Goal: Transaction & Acquisition: Purchase product/service

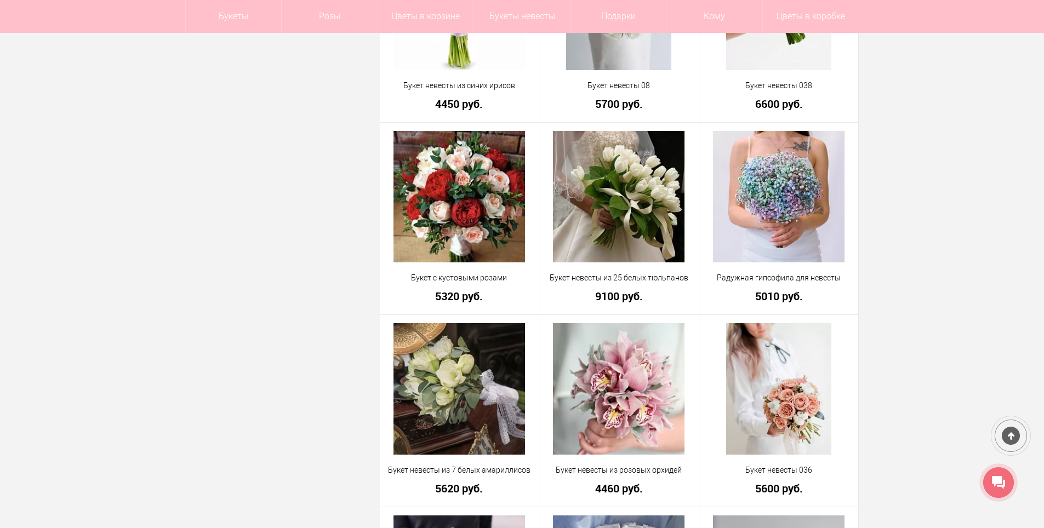
scroll to position [1857, 0]
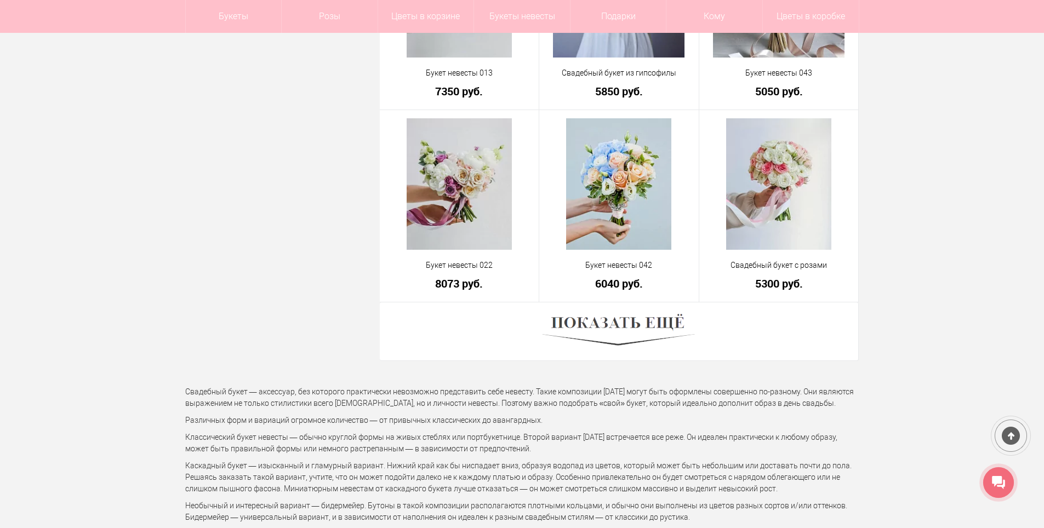
scroll to position [3008, 0]
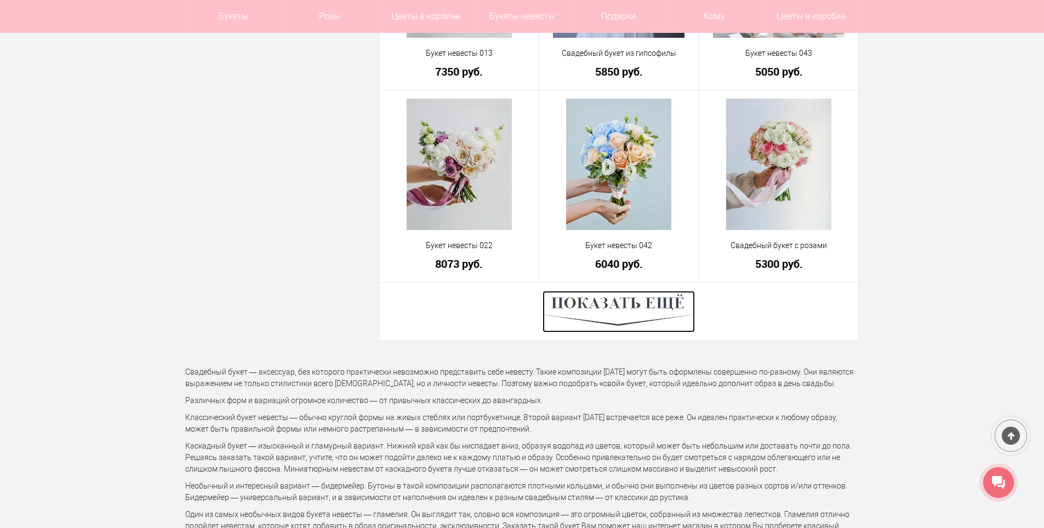
click at [623, 319] on img at bounding box center [619, 312] width 152 height 42
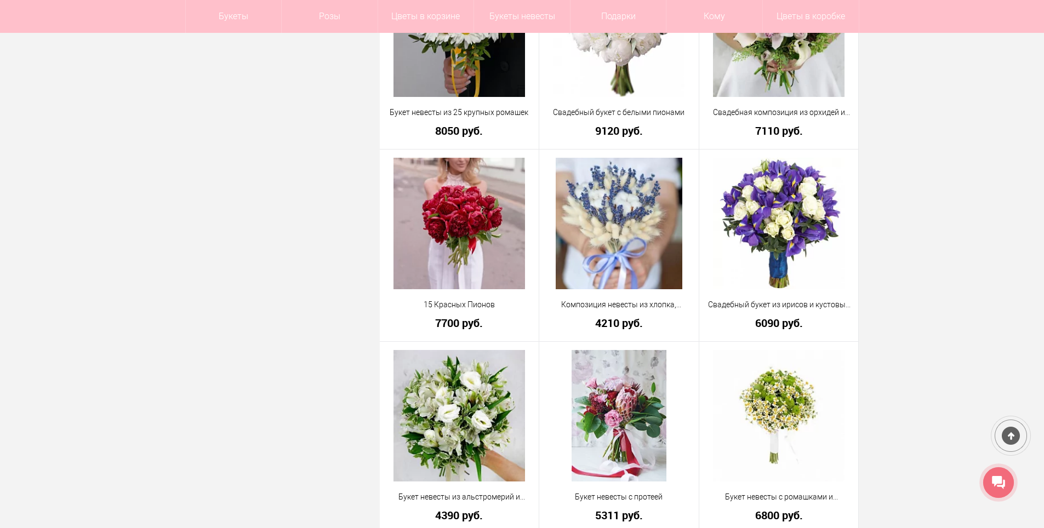
scroll to position [4707, 0]
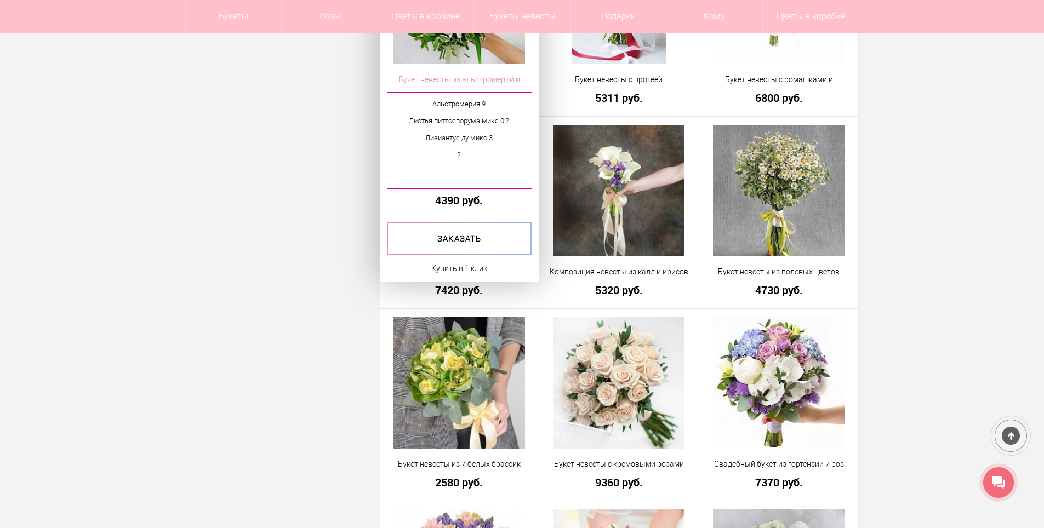
scroll to position [4927, 0]
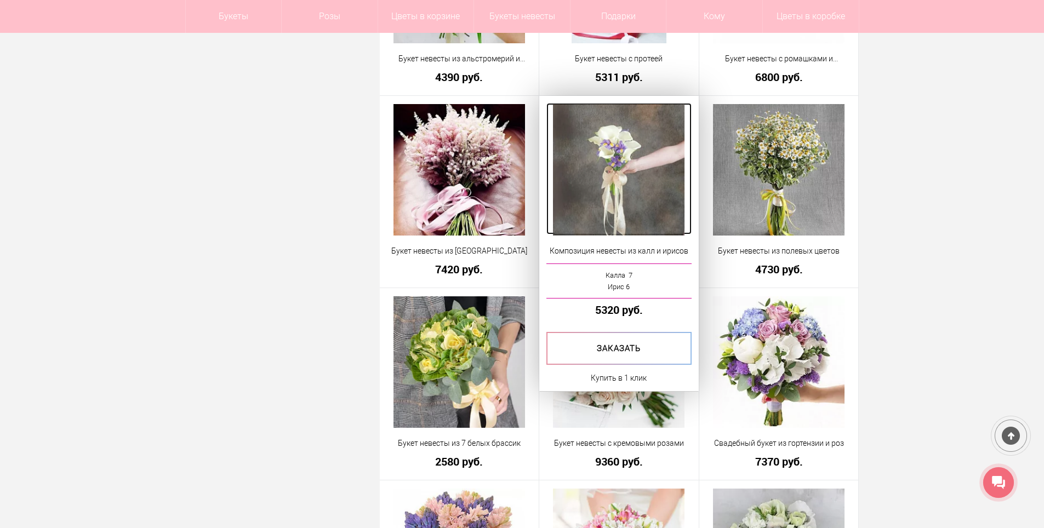
click at [611, 135] on img at bounding box center [619, 170] width 132 height 132
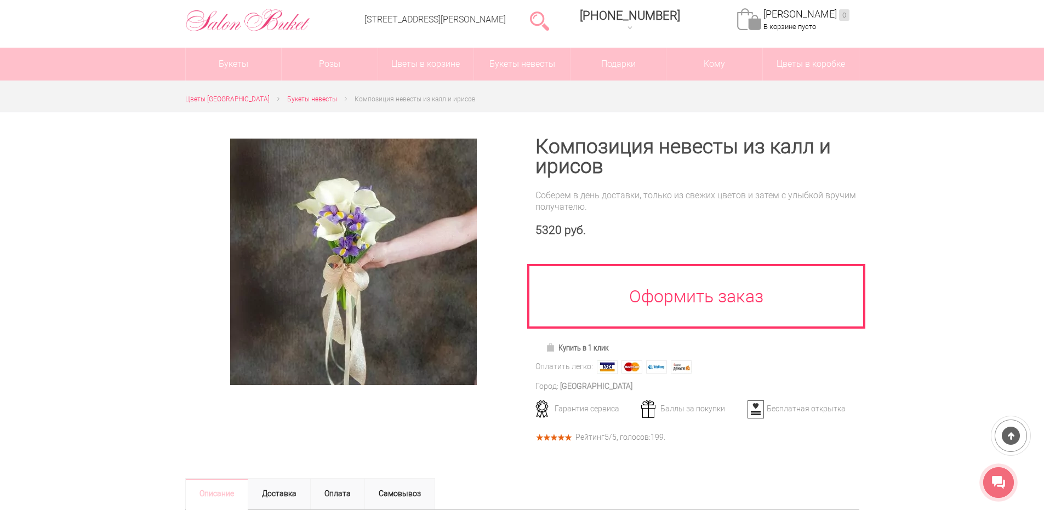
scroll to position [55, 0]
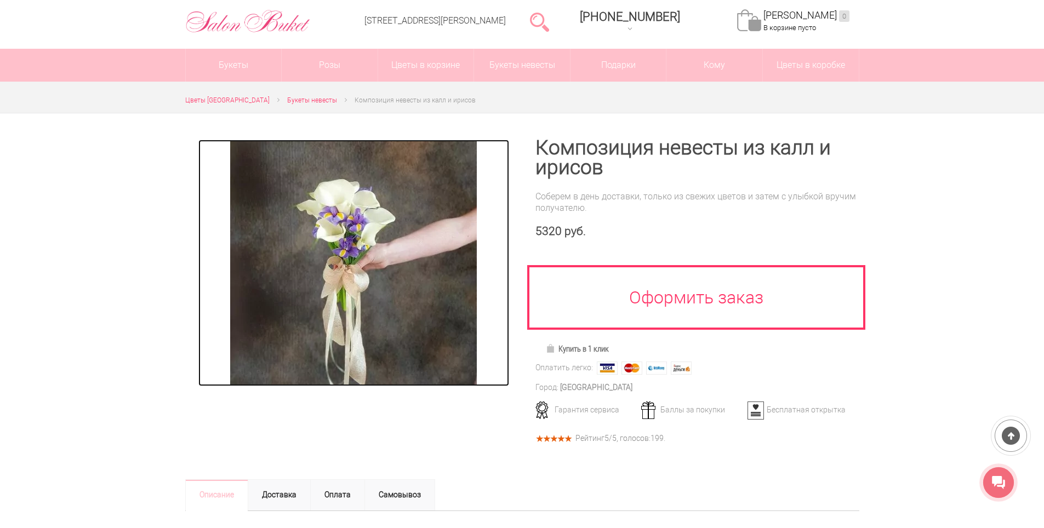
click at [380, 263] on img at bounding box center [353, 263] width 247 height 247
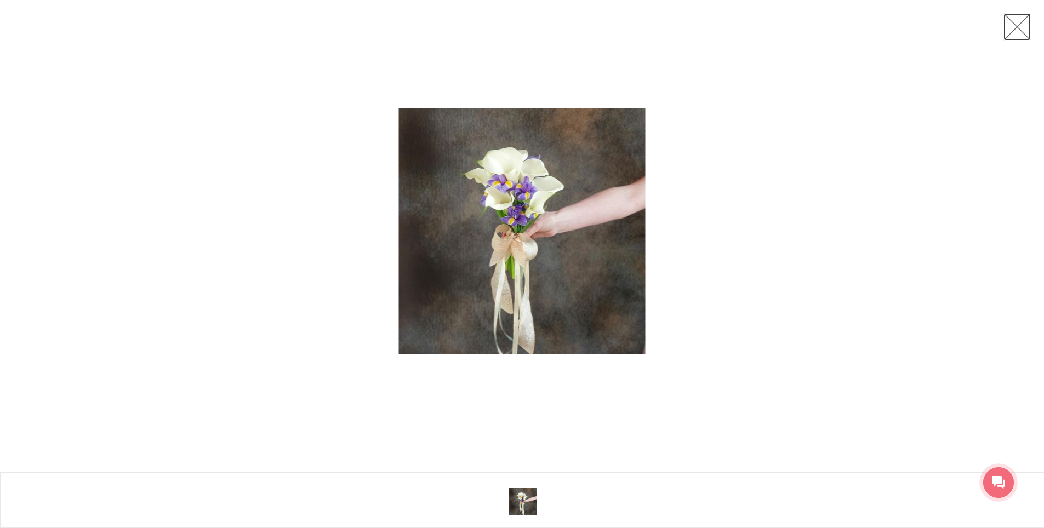
click at [1020, 24] on link at bounding box center [1017, 26] width 27 height 27
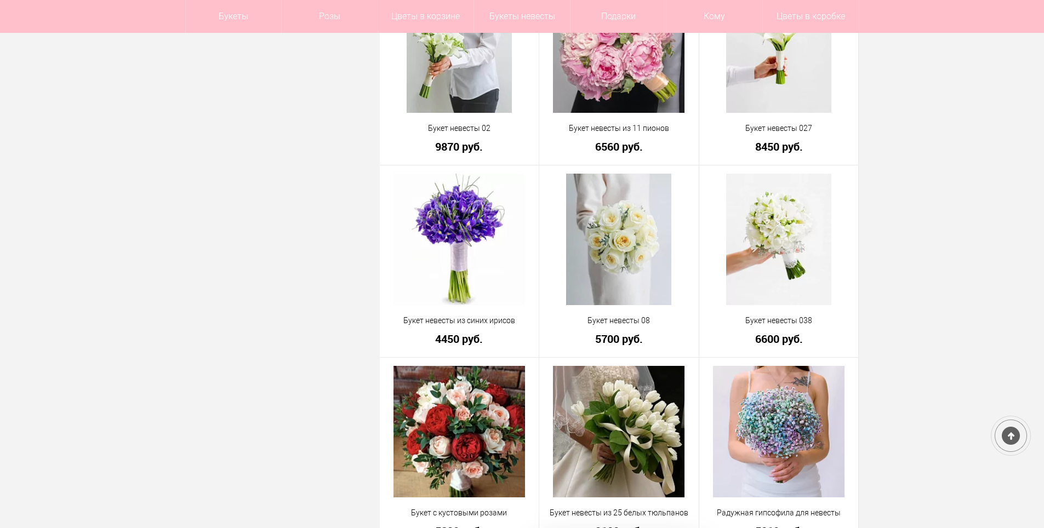
scroll to position [1363, 0]
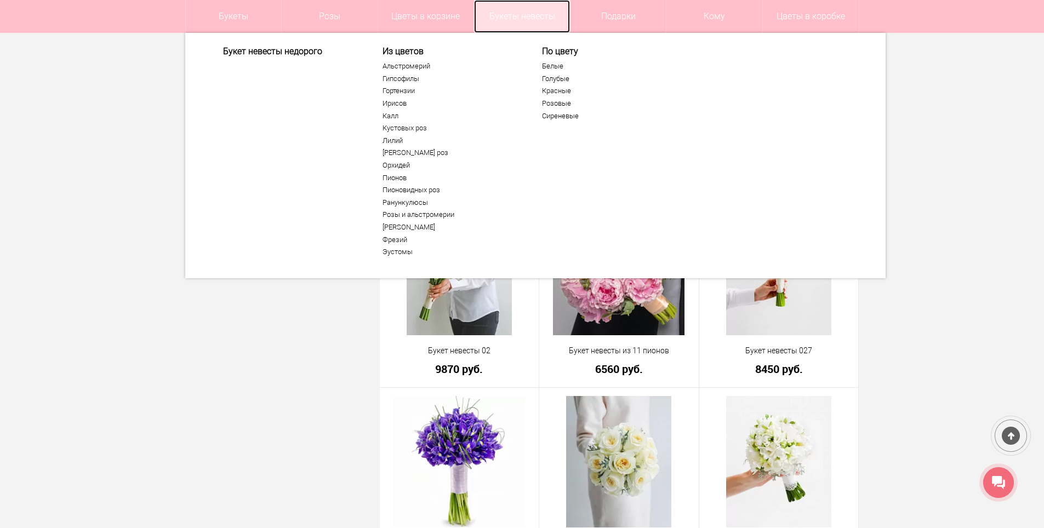
click at [522, 19] on link "Букеты невесты" at bounding box center [522, 16] width 96 height 33
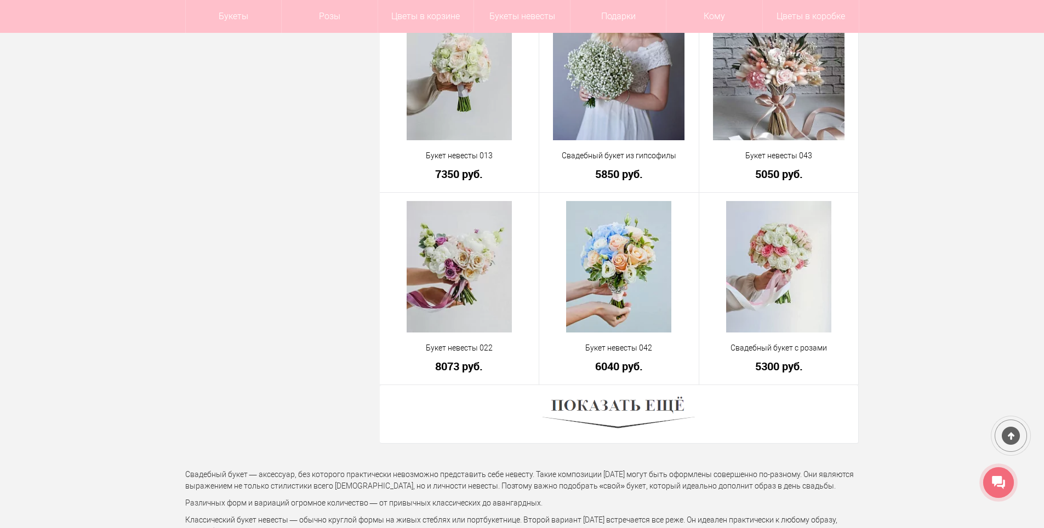
scroll to position [2960, 0]
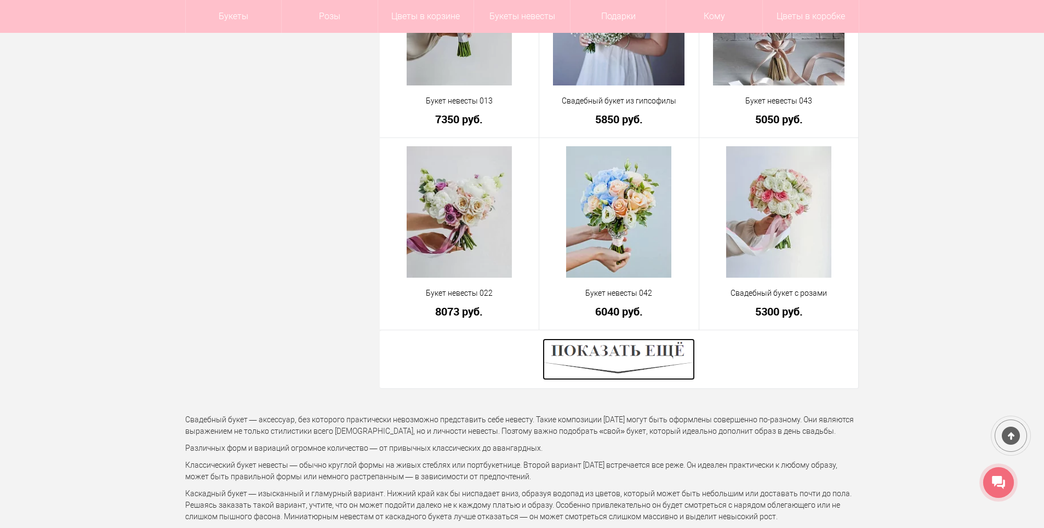
click at [611, 358] on img at bounding box center [619, 360] width 152 height 42
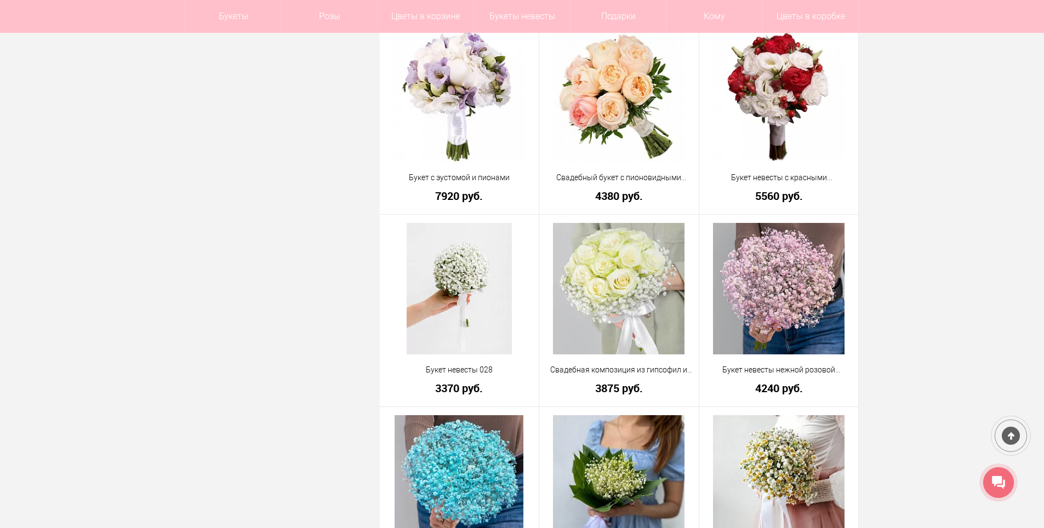
scroll to position [3618, 0]
